Goal: Task Accomplishment & Management: Use online tool/utility

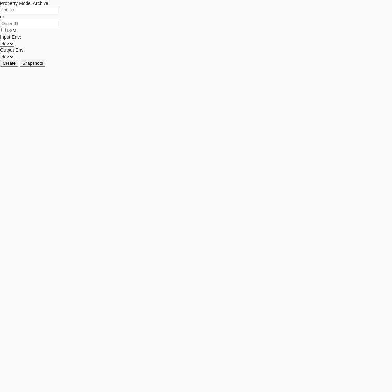
click at [58, 13] on input at bounding box center [29, 10] width 58 height 7
paste input "8ea66029-f4ca-4548-a3d9-0e6ac81430ae"
type input "8ea66029-f4ca-4548-a3d9-0e6ac81430ae"
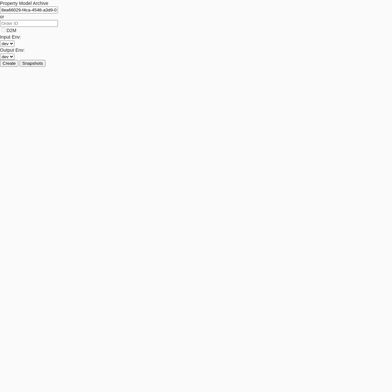
click at [16, 66] on span "Create" at bounding box center [9, 63] width 13 height 5
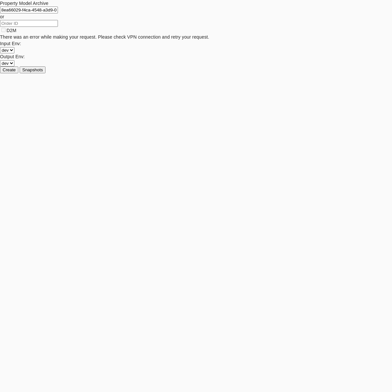
click at [43, 72] on span "Snapshots" at bounding box center [32, 69] width 21 height 5
click at [286, 66] on div "Output Env: dev" at bounding box center [196, 59] width 392 height 13
click at [279, 53] on div "Input Env: dev" at bounding box center [196, 46] width 392 height 13
click at [289, 53] on div "Input Env: dev" at bounding box center [196, 46] width 392 height 13
click at [58, 13] on input "8ea66029-f4ca-4548-a3d9-0e6ac81430ae" at bounding box center [29, 10] width 58 height 7
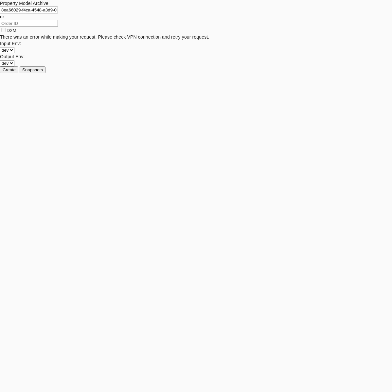
click at [58, 27] on input at bounding box center [29, 23] width 58 height 7
click at [43, 72] on span "Snapshots" at bounding box center [32, 69] width 21 height 5
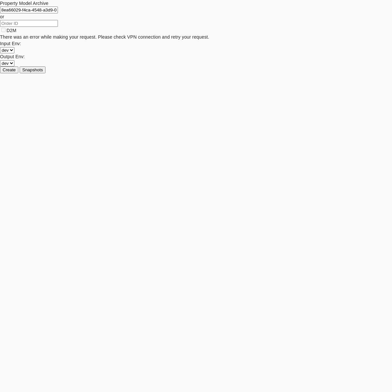
click at [43, 72] on span "Snapshots" at bounding box center [32, 69] width 21 height 5
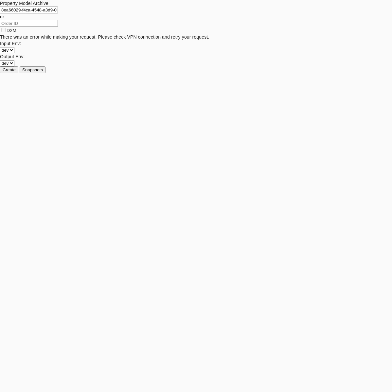
click at [239, 53] on div "Input Env: dev" at bounding box center [196, 46] width 392 height 13
click at [58, 13] on input "8ea66029-f4ca-4548-a3d9-0e6ac81430ae" at bounding box center [29, 10] width 58 height 7
click at [241, 66] on div "8ea66029-f4ca-4548-a3d9-0e6ac81430ae or D2M There was an error while making you…" at bounding box center [196, 37] width 392 height 60
click at [235, 53] on div "Input Env: dev" at bounding box center [196, 46] width 392 height 13
click at [43, 72] on span "Snapshots" at bounding box center [32, 69] width 21 height 5
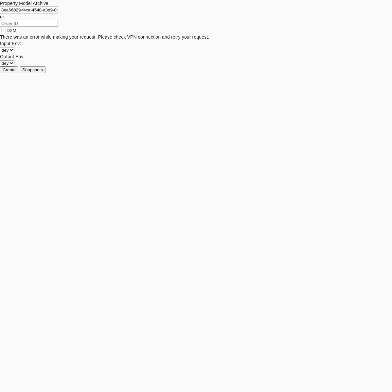
click at [14, 53] on select "dev" at bounding box center [7, 50] width 14 height 6
click at [14, 66] on select "dev" at bounding box center [7, 63] width 14 height 6
click at [16, 72] on span "Create" at bounding box center [9, 69] width 13 height 5
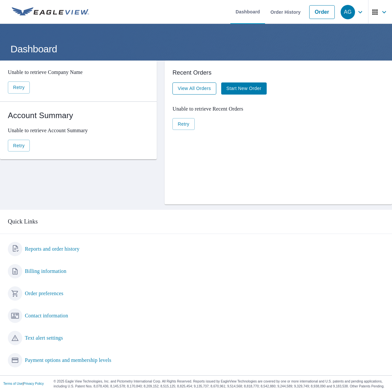
click at [198, 87] on span "View All Orders" at bounding box center [194, 88] width 33 height 8
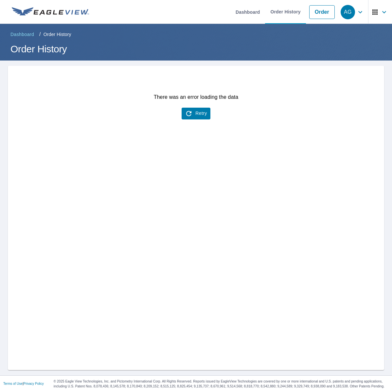
click at [190, 112] on span "Retry" at bounding box center [196, 114] width 22 height 8
click at [245, 17] on link "Dashboard" at bounding box center [247, 12] width 35 height 24
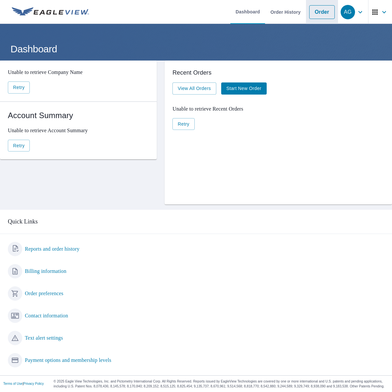
click at [323, 11] on link "Order" at bounding box center [322, 12] width 26 height 14
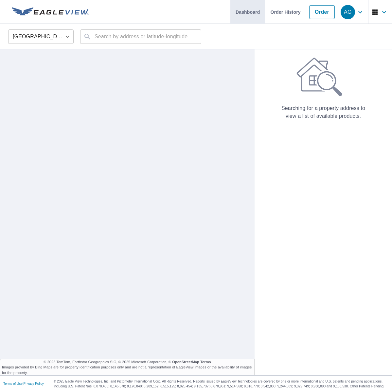
click at [248, 11] on link "Dashboard" at bounding box center [247, 12] width 35 height 24
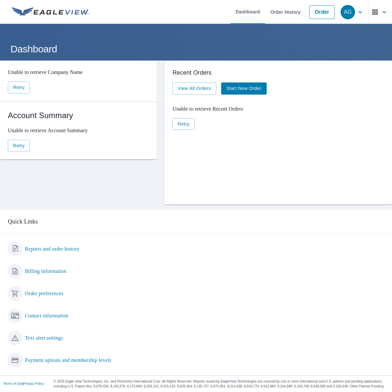
click at [371, 7] on span "button" at bounding box center [380, 12] width 18 height 16
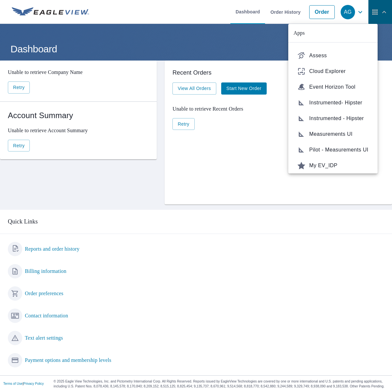
click at [371, 7] on span "button" at bounding box center [380, 12] width 18 height 16
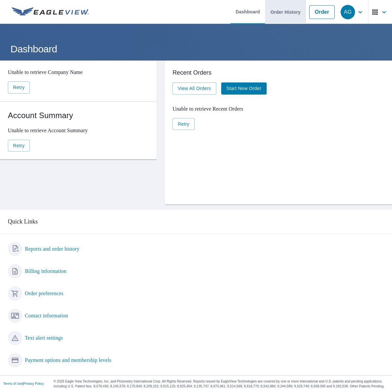
click at [291, 18] on link "Order History" at bounding box center [285, 12] width 41 height 24
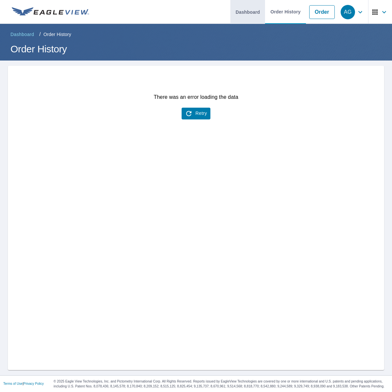
click at [236, 16] on link "Dashboard" at bounding box center [247, 12] width 35 height 24
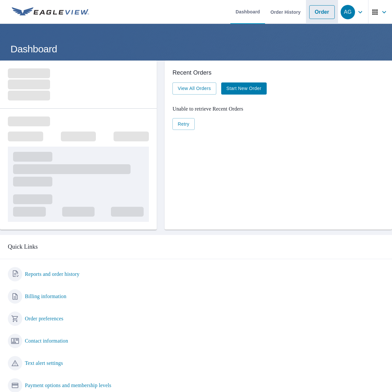
click at [318, 11] on link "Order" at bounding box center [322, 12] width 26 height 14
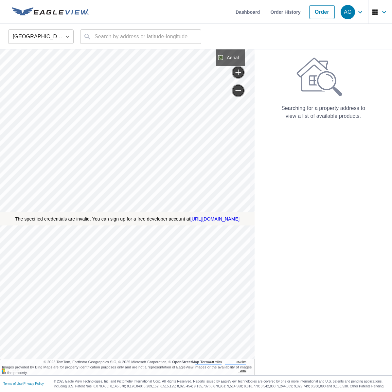
click at [263, 114] on div "Searching for a property address to view a list of available products." at bounding box center [322, 88] width 137 height 63
